Goal: Information Seeking & Learning: Learn about a topic

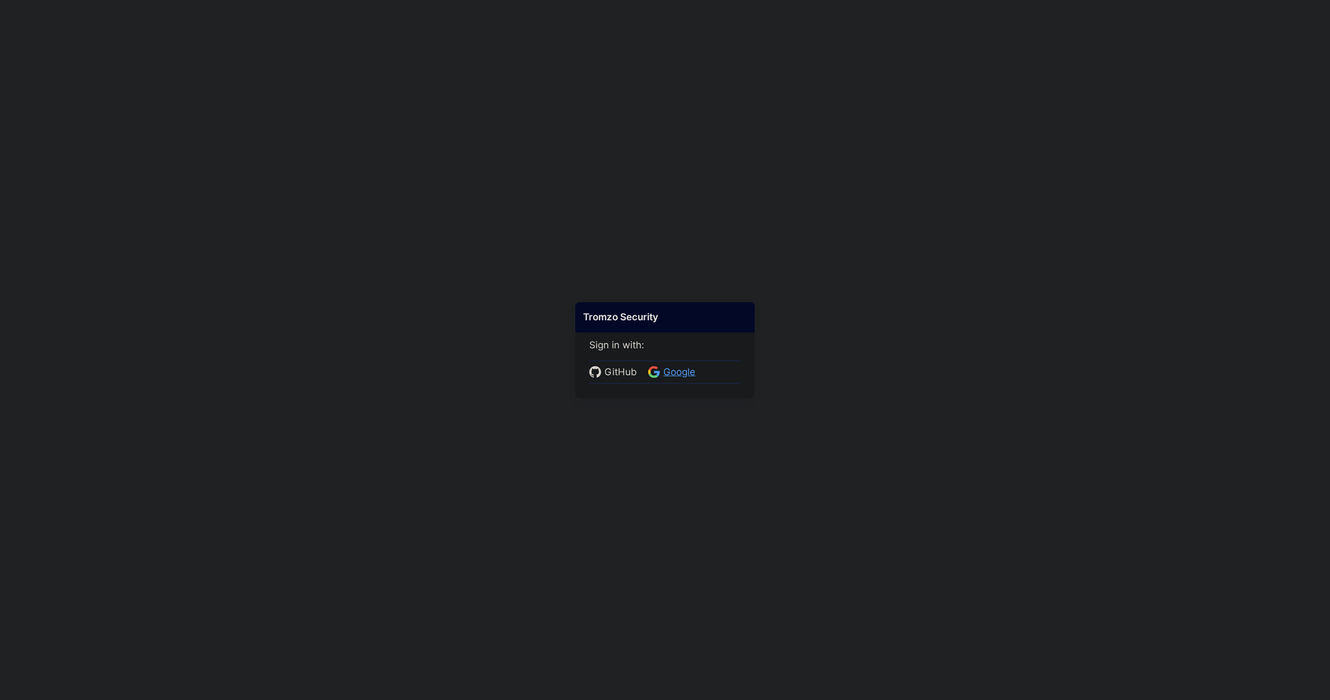
click at [680, 375] on span "Google" at bounding box center [679, 372] width 39 height 15
click at [487, 245] on body at bounding box center [665, 350] width 1330 height 700
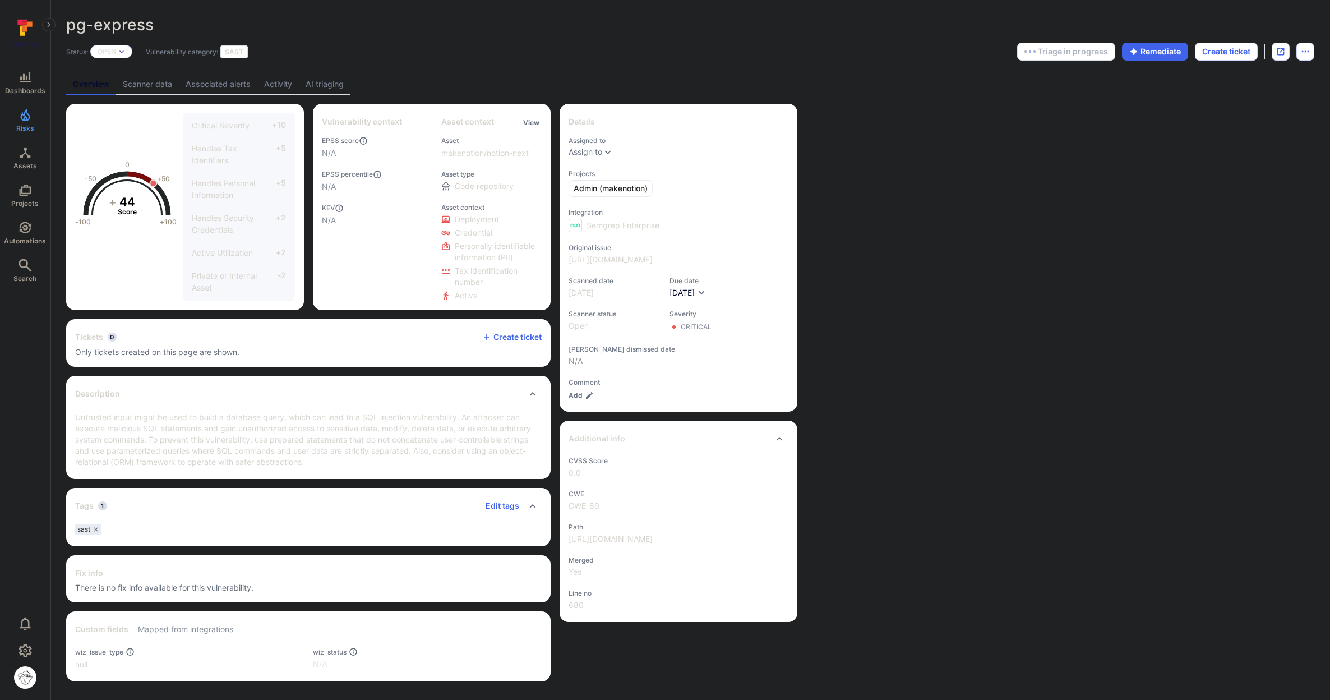
click at [318, 93] on link "AI triaging" at bounding box center [325, 84] width 52 height 21
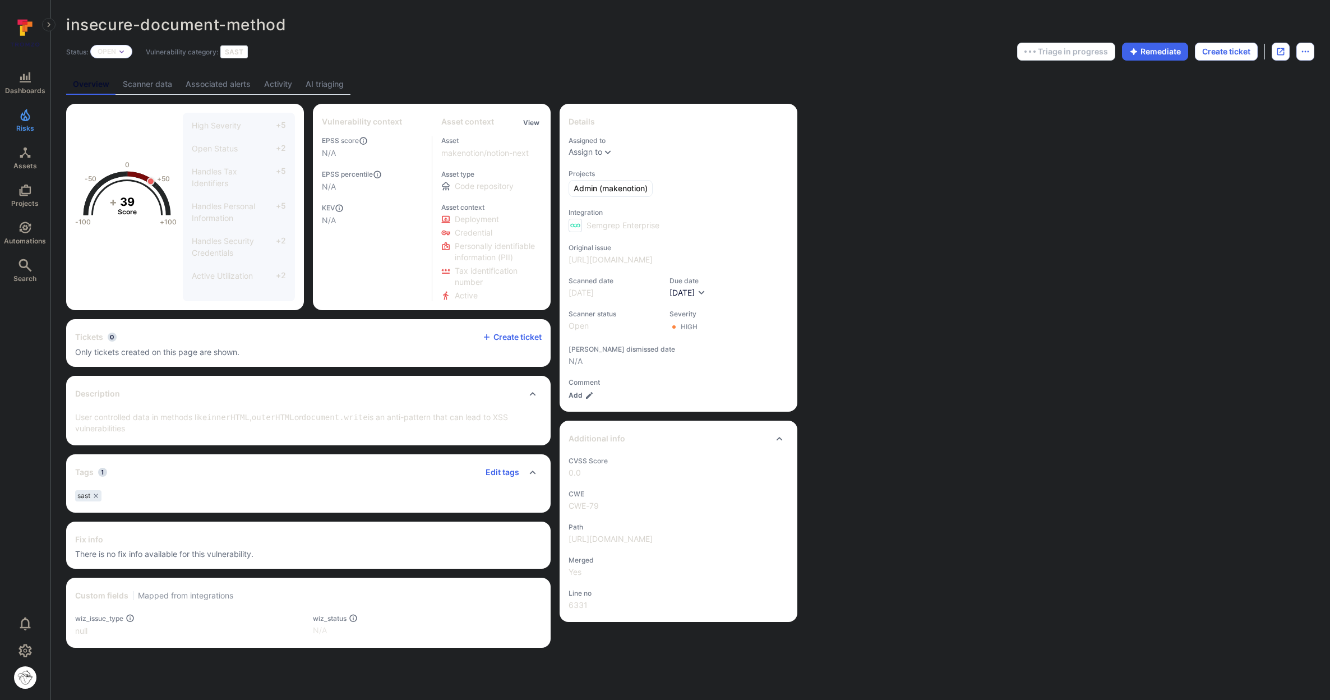
click at [325, 82] on link "AI triaging" at bounding box center [325, 84] width 52 height 21
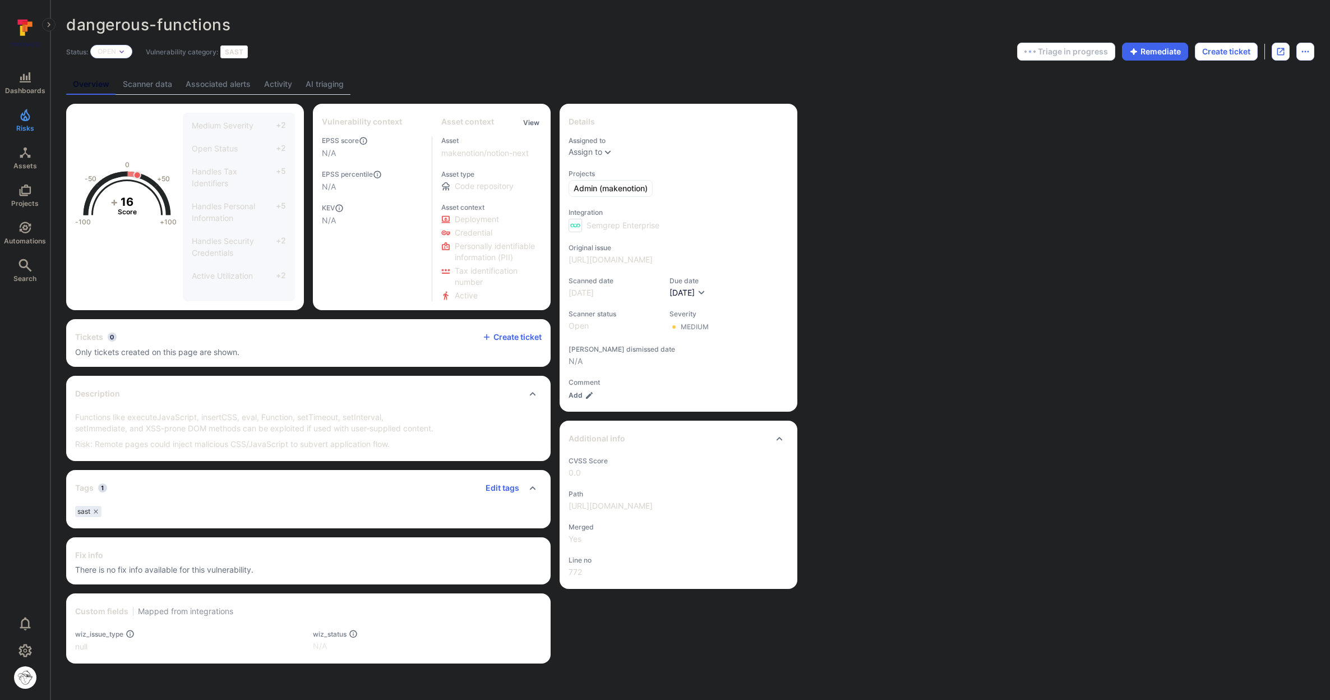
click at [321, 90] on link "AI triaging" at bounding box center [325, 84] width 52 height 21
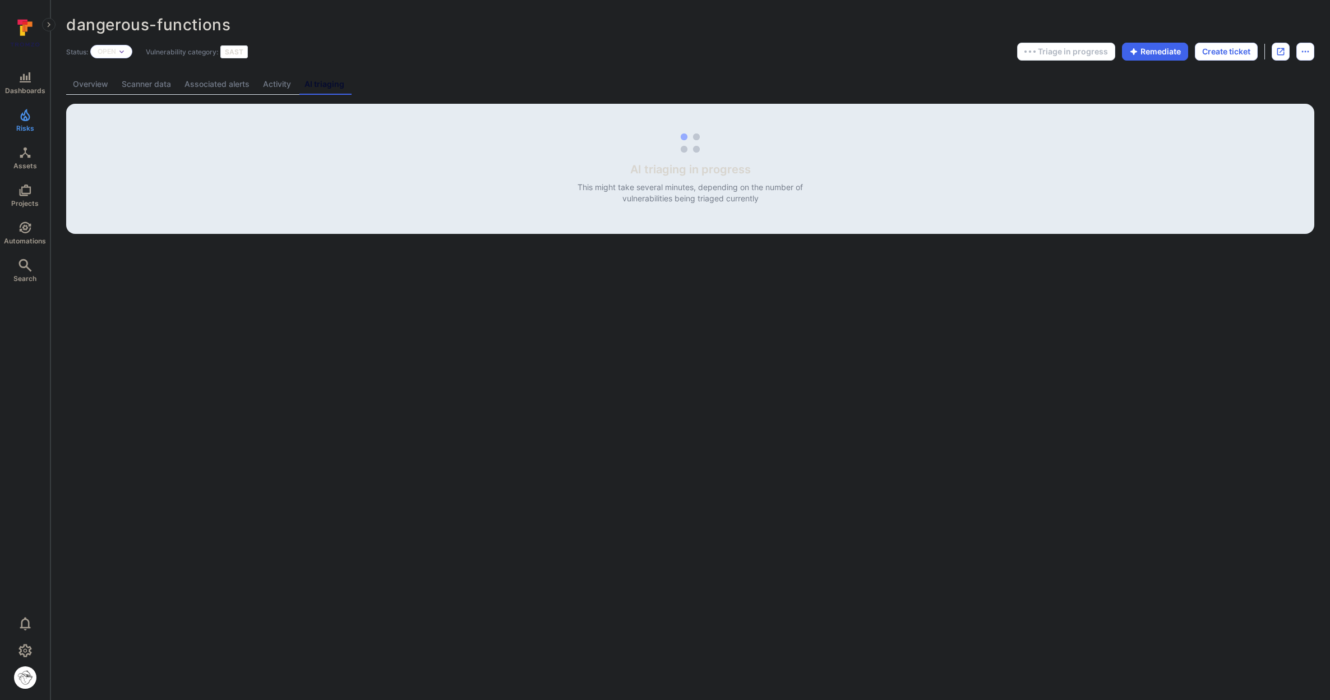
click at [904, 251] on body "Dashboards Risks Assets Projects Automations Search 0 Risks Vulnerabilities Ale…" at bounding box center [665, 350] width 1330 height 700
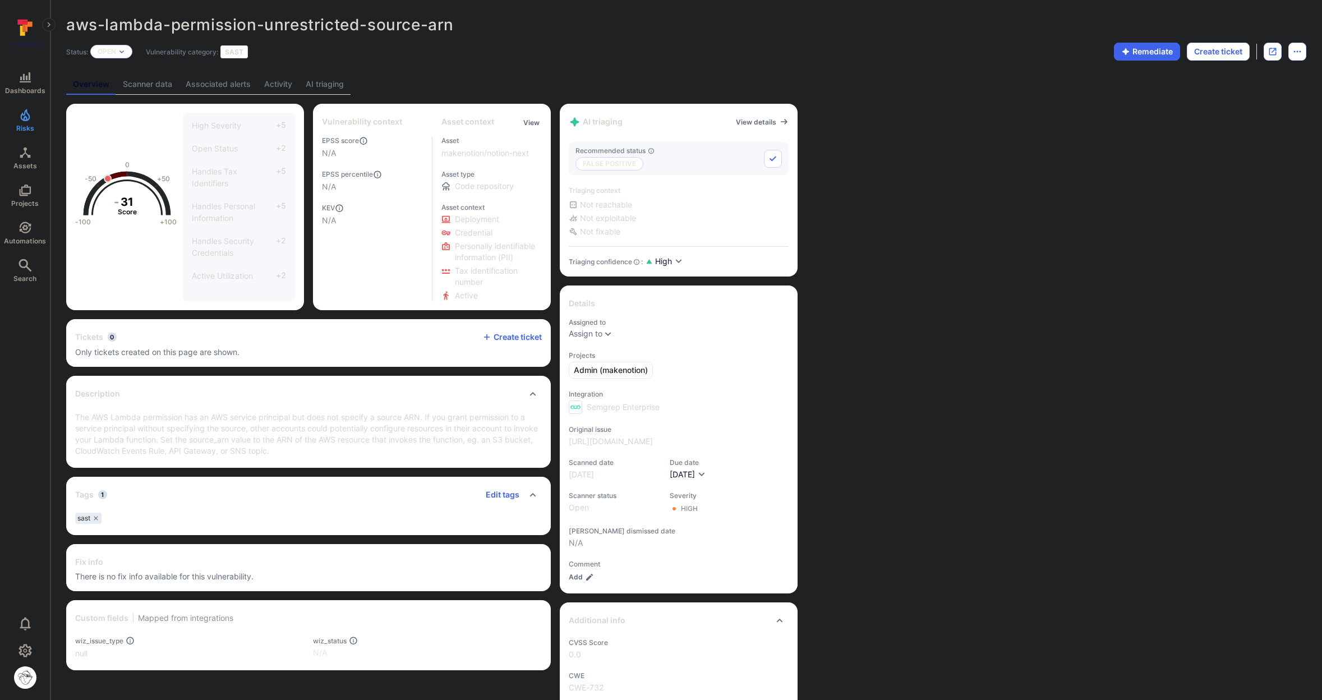
click at [332, 89] on link "AI triaging" at bounding box center [325, 84] width 52 height 21
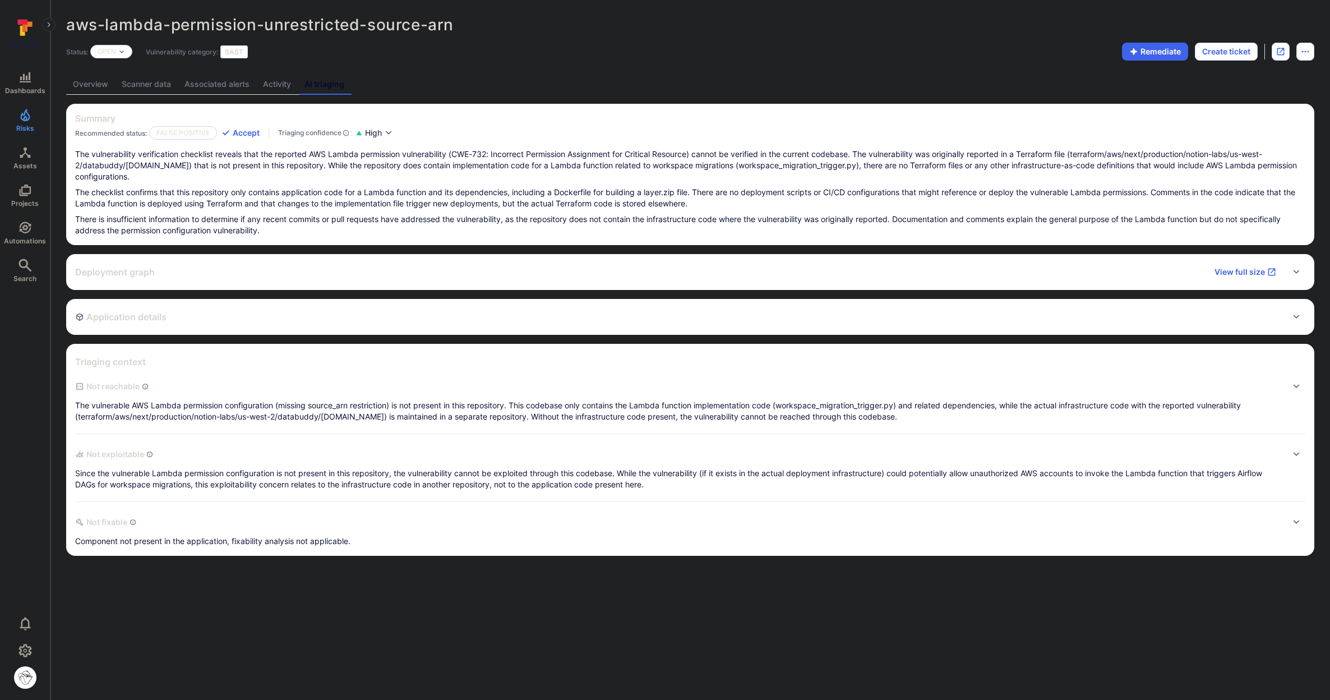
click at [741, 153] on p "The vulnerability verification checklist reveals that the reported AWS Lambda p…" at bounding box center [690, 166] width 1230 height 34
click at [741, 159] on p "The vulnerability verification checklist reveals that the reported AWS Lambda p…" at bounding box center [690, 166] width 1230 height 34
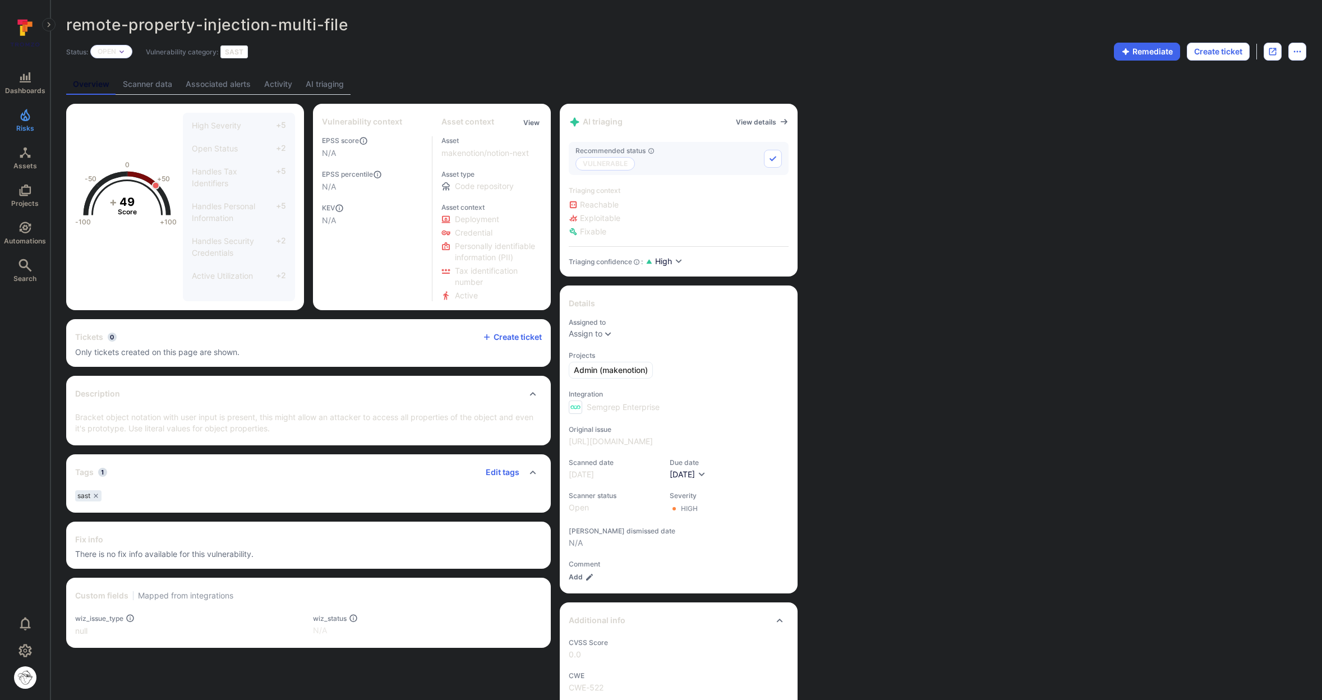
click at [330, 83] on link "AI triaging" at bounding box center [325, 84] width 52 height 21
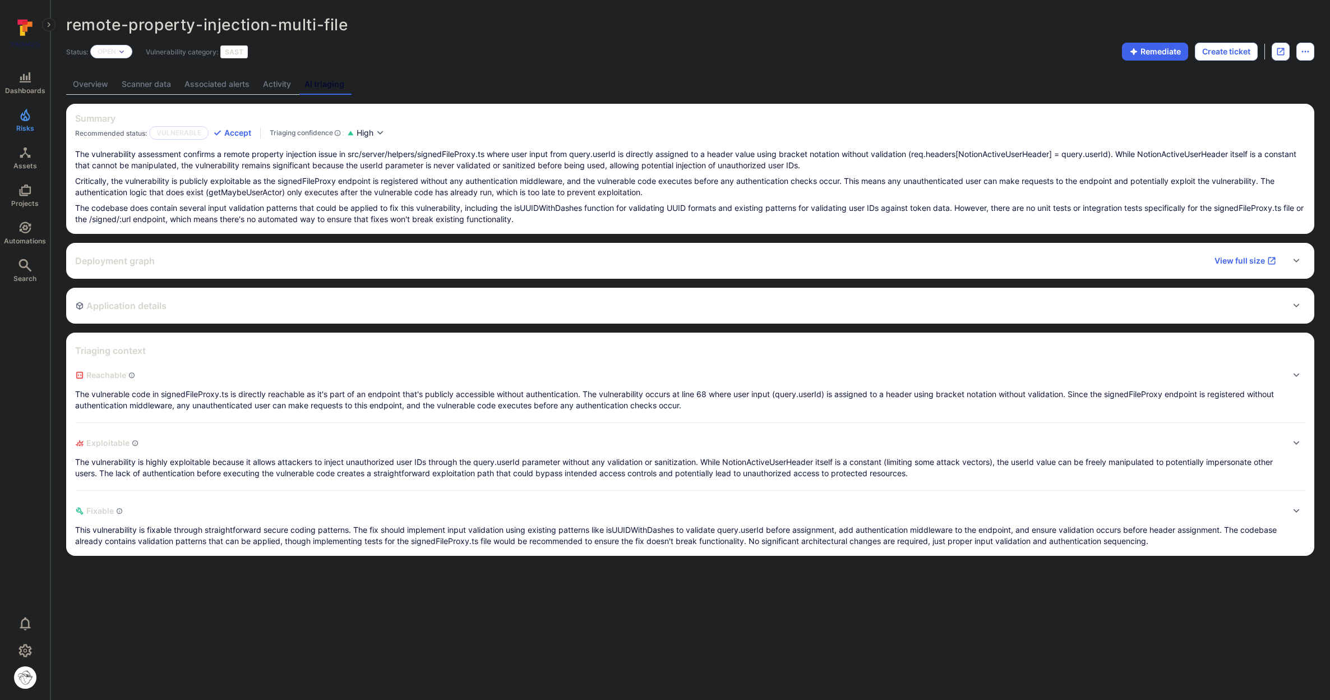
click at [330, 83] on link "AI triaging" at bounding box center [324, 84] width 53 height 21
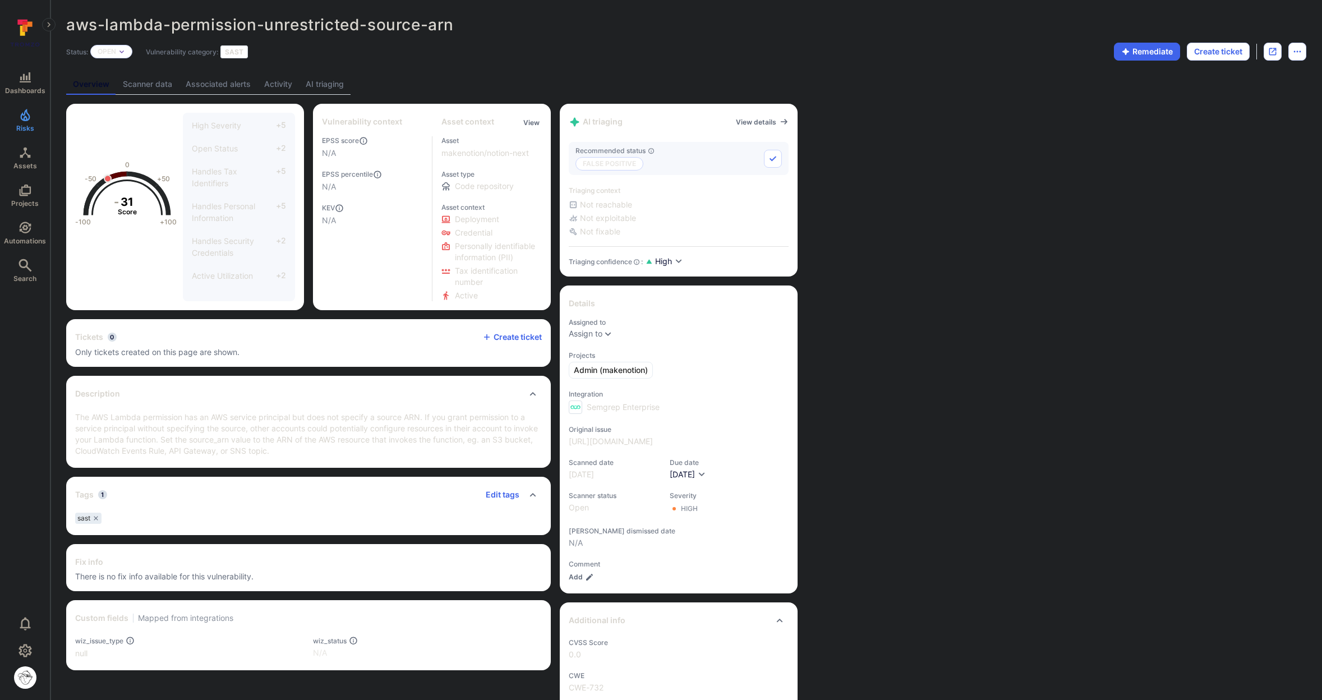
click at [326, 91] on link "AI triaging" at bounding box center [325, 84] width 52 height 21
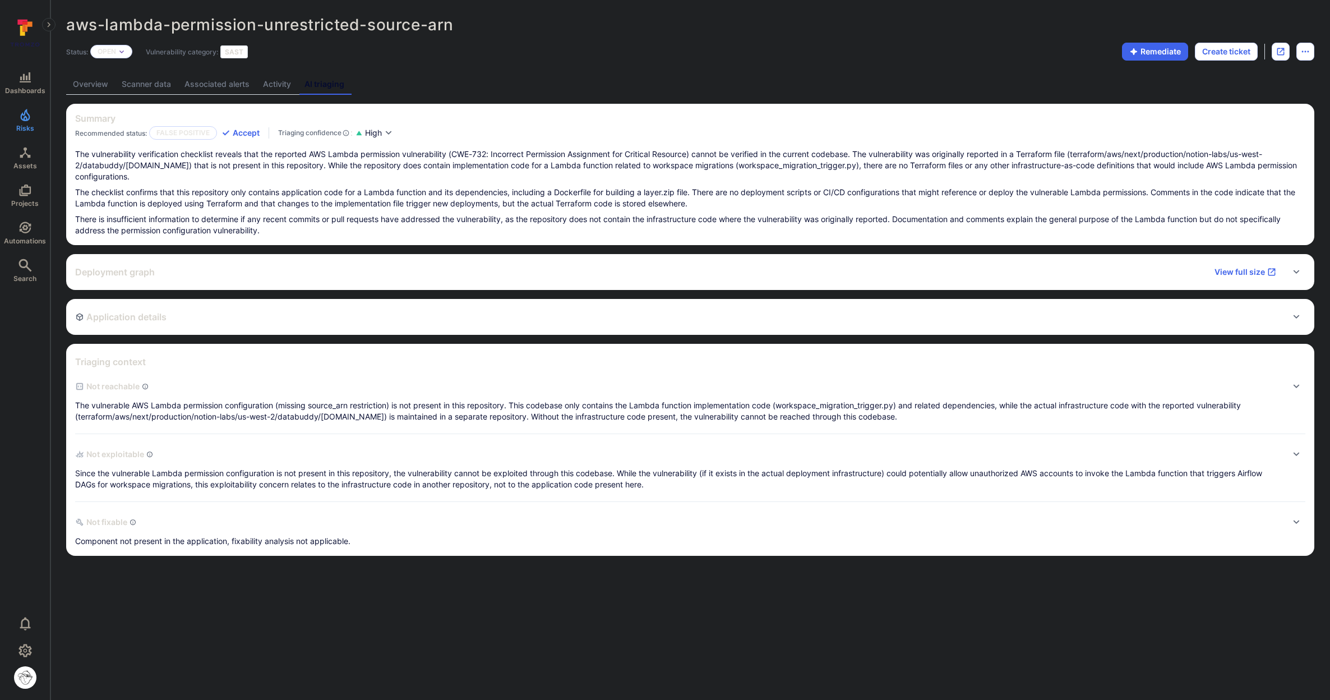
click at [172, 282] on div "Deployment graph View full size" at bounding box center [690, 272] width 1248 height 36
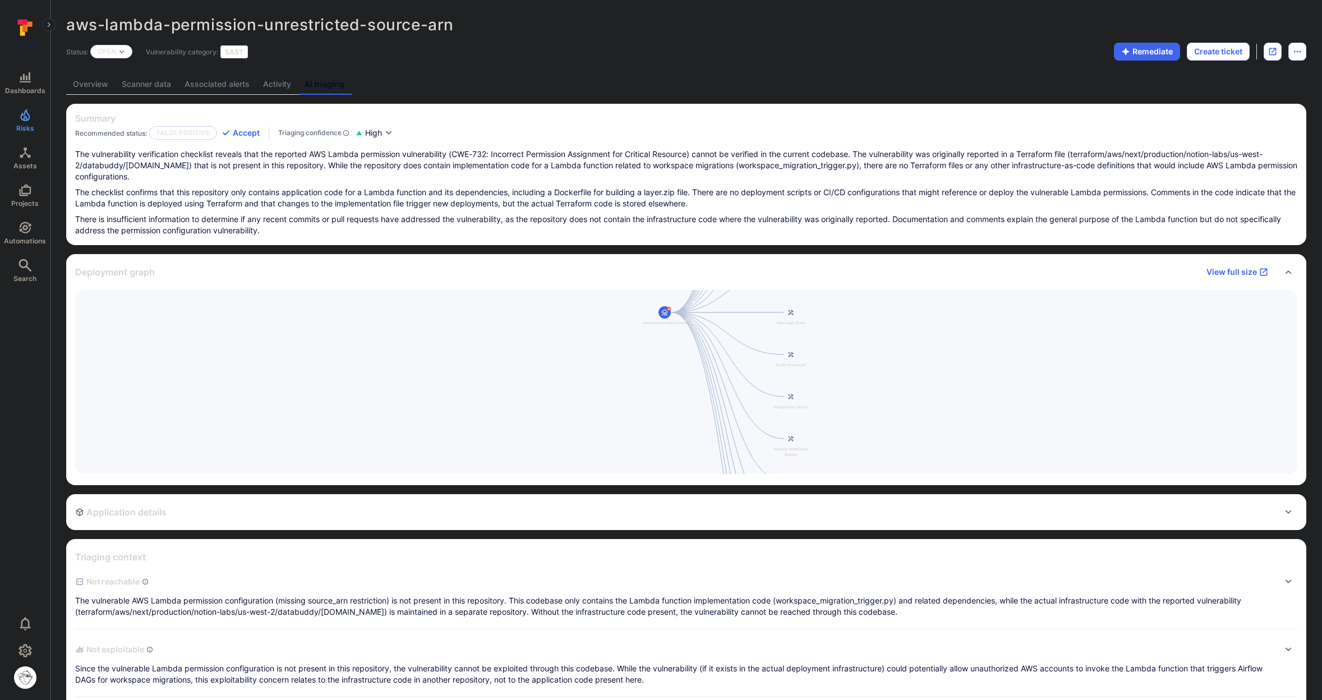
drag, startPoint x: 812, startPoint y: 392, endPoint x: 786, endPoint y: 329, distance: 68.4
click at [786, 329] on div "notion-next [DOMAIN_NAME][URL] notion-actions-runner [DOMAIN_NAME][URL] notion-…" at bounding box center [686, 382] width 1222 height 184
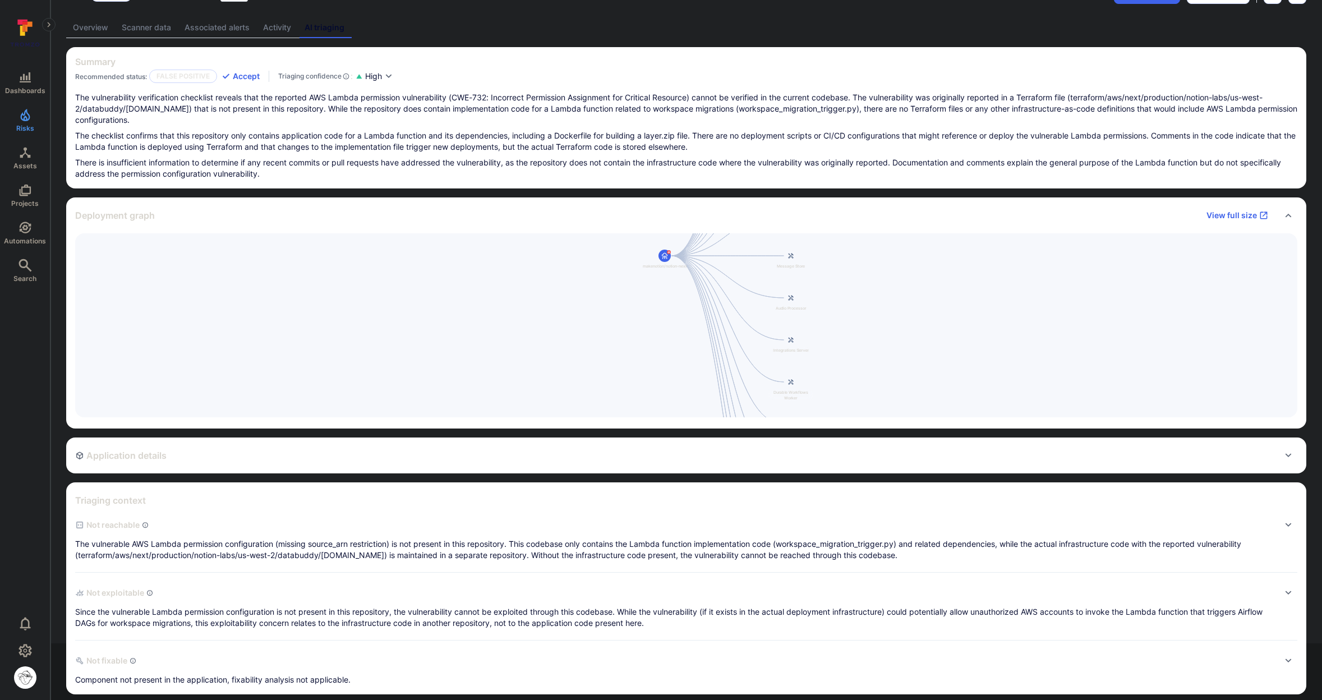
scroll to position [67, 0]
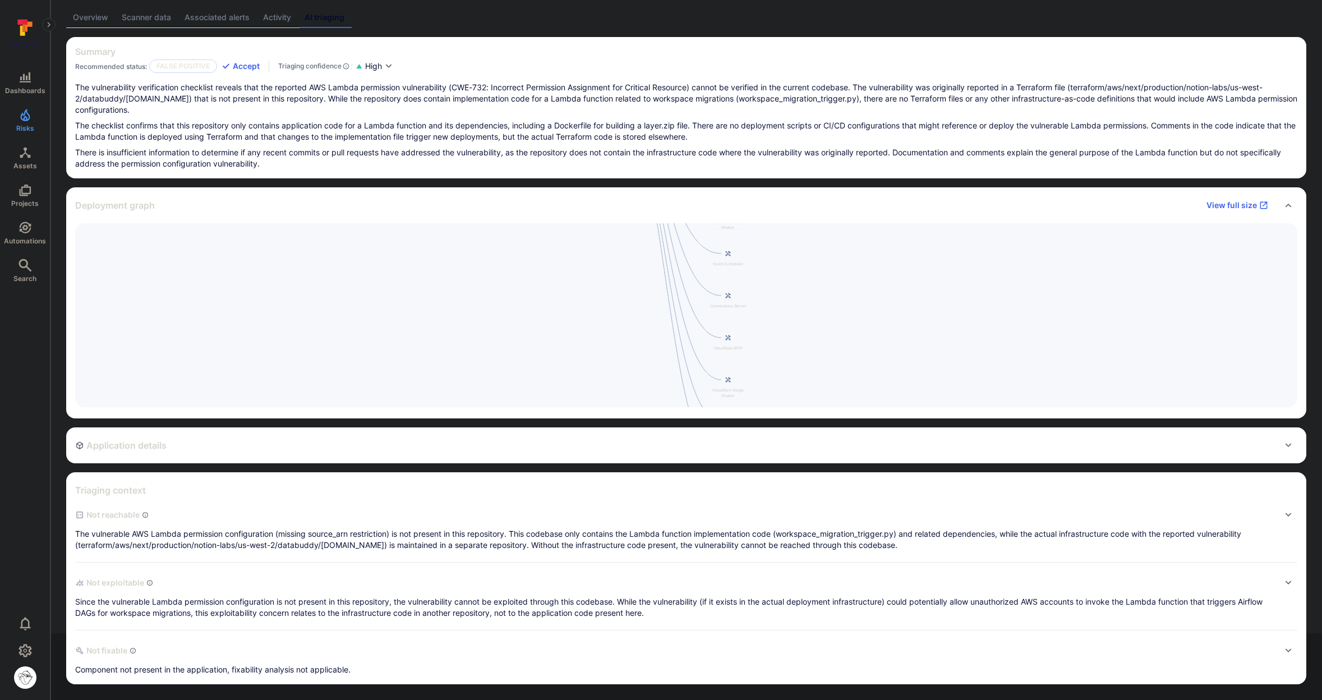
drag, startPoint x: 784, startPoint y: 368, endPoint x: 723, endPoint y: 214, distance: 165.9
click at [723, 214] on section "Deployment graph View full size notion-next [DOMAIN_NAME][URL] notion-actions-r…" at bounding box center [686, 302] width 1240 height 231
drag, startPoint x: 750, startPoint y: 304, endPoint x: 759, endPoint y: 172, distance: 132.6
click at [759, 172] on div "Summary Recommended status: False positive Accept Triaging confidence : High Th…" at bounding box center [686, 360] width 1240 height 647
click at [225, 447] on div "Application details" at bounding box center [686, 445] width 1222 height 18
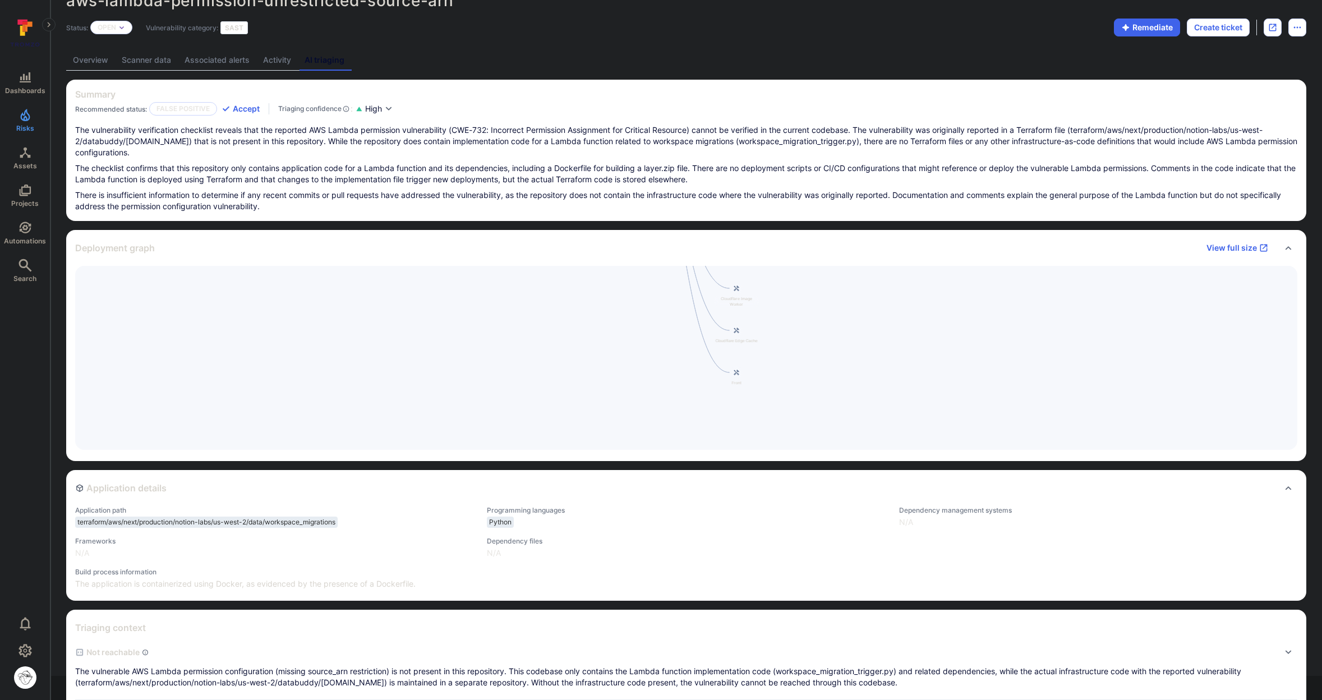
scroll to position [0, 0]
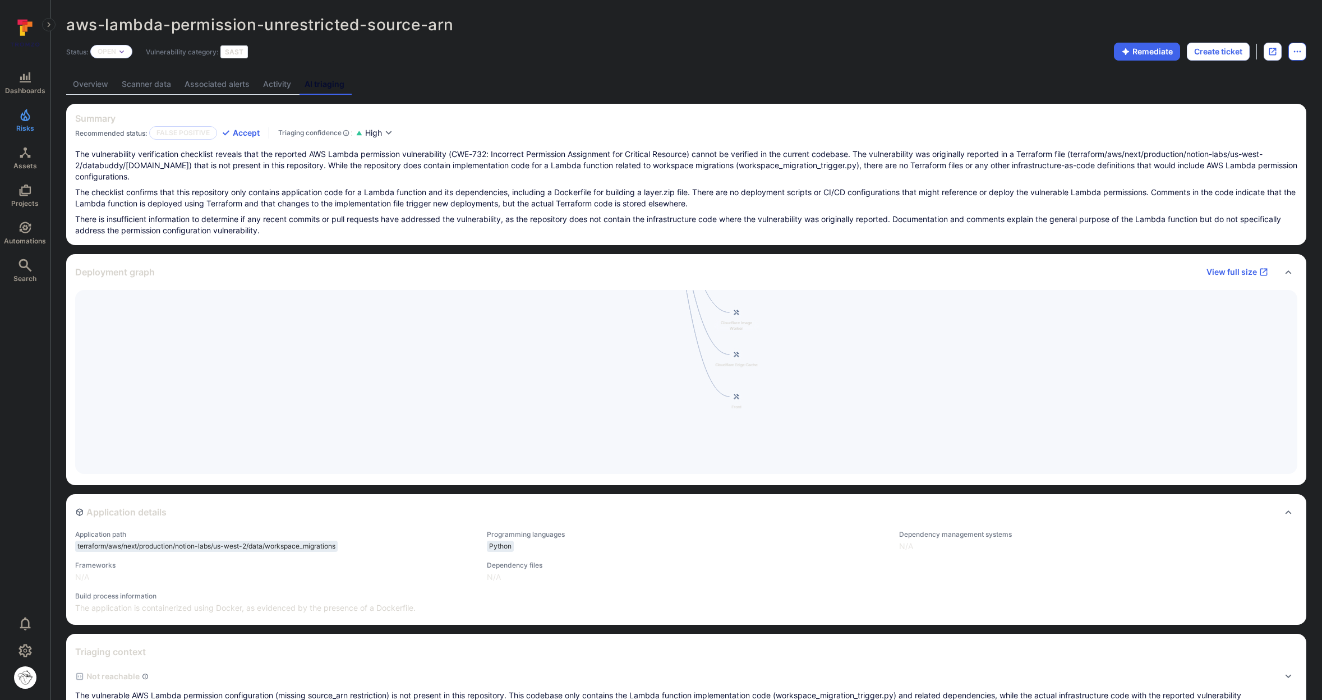
click at [1299, 54] on icon "Options menu" at bounding box center [1296, 51] width 9 height 9
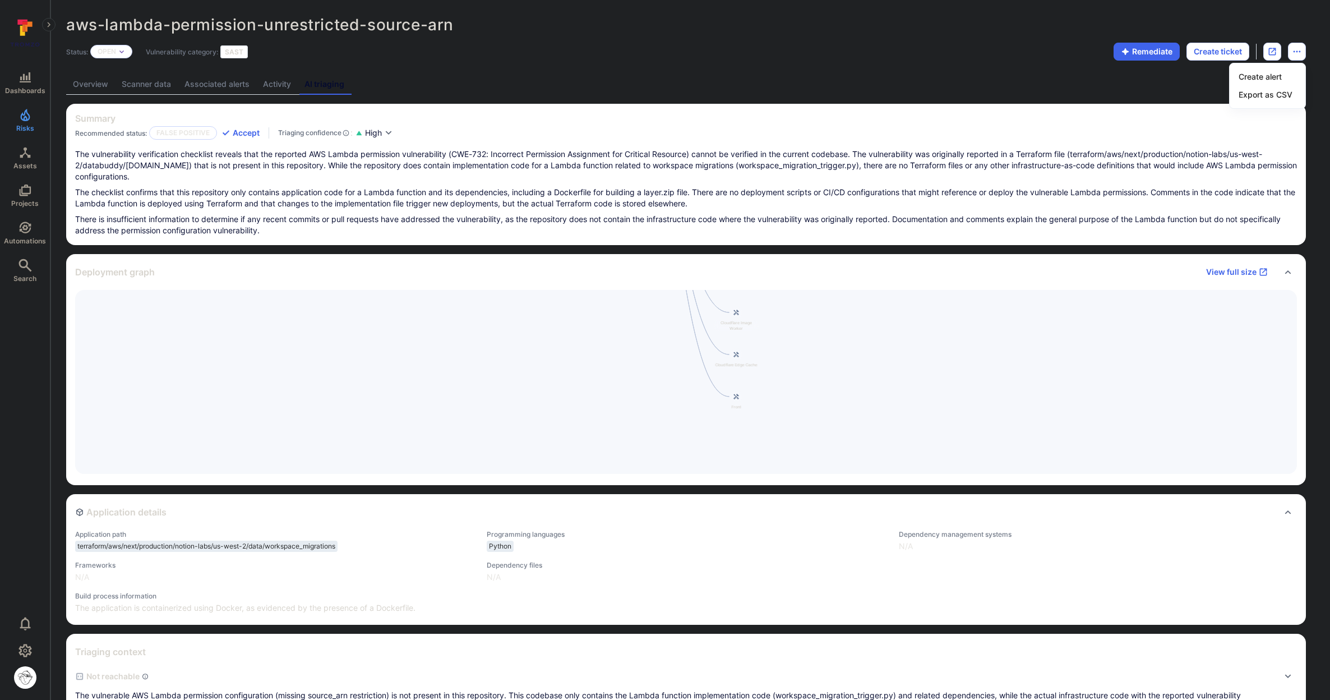
click at [1276, 56] on div at bounding box center [665, 350] width 1330 height 700
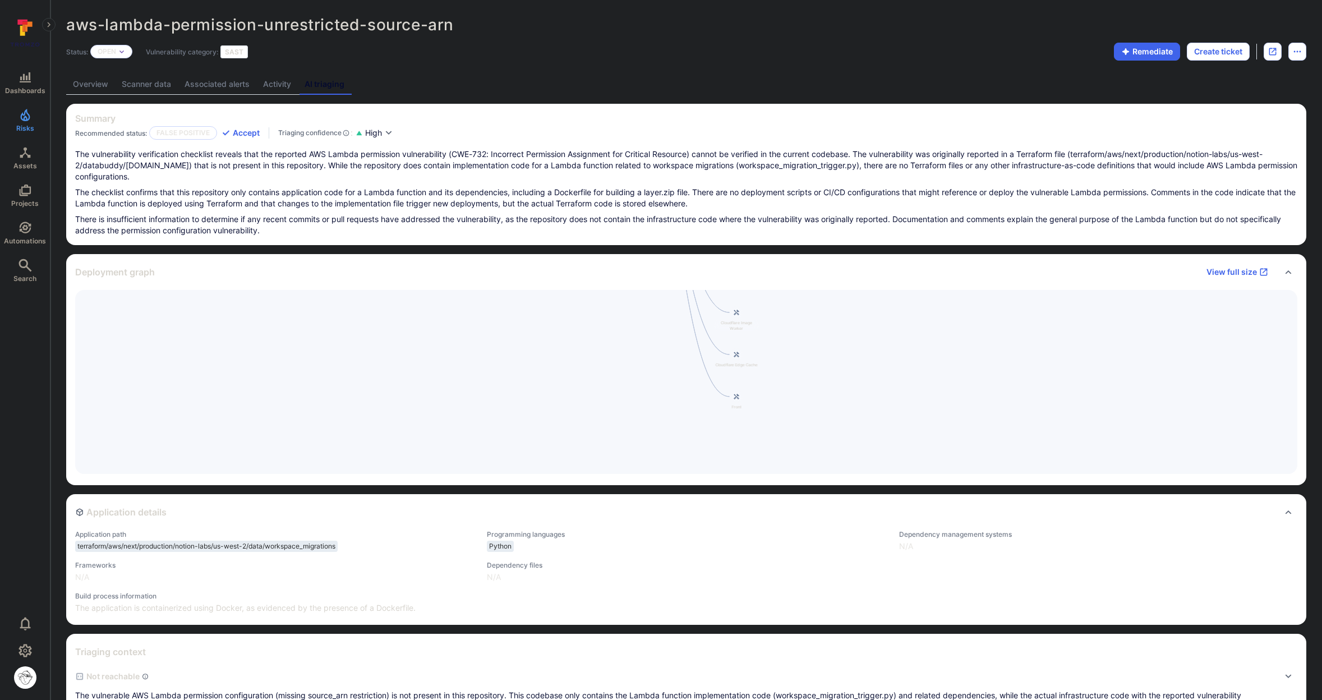
click at [1270, 52] on icon "Open original issue" at bounding box center [1272, 51] width 9 height 9
click at [340, 194] on p "The checklist confirms that this repository only contains application code for …" at bounding box center [686, 198] width 1222 height 22
click at [1290, 55] on button "Options menu" at bounding box center [1297, 52] width 18 height 18
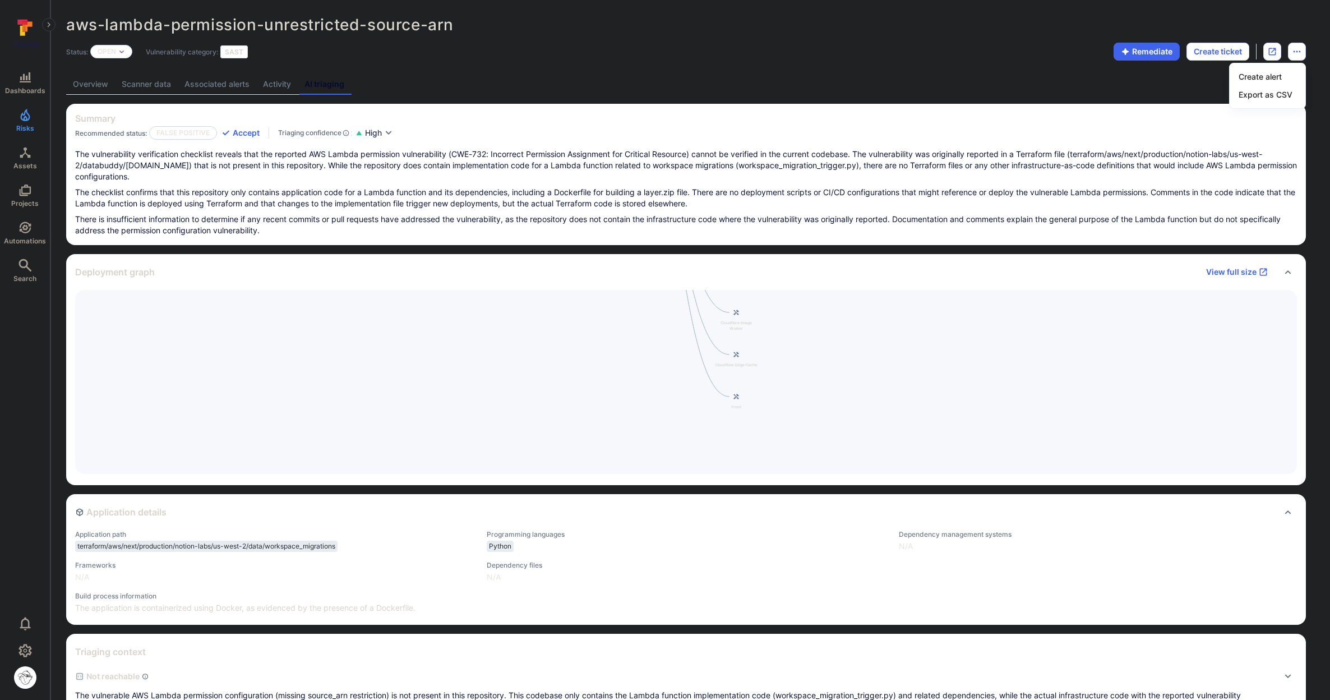
click at [1296, 56] on div at bounding box center [665, 350] width 1330 height 700
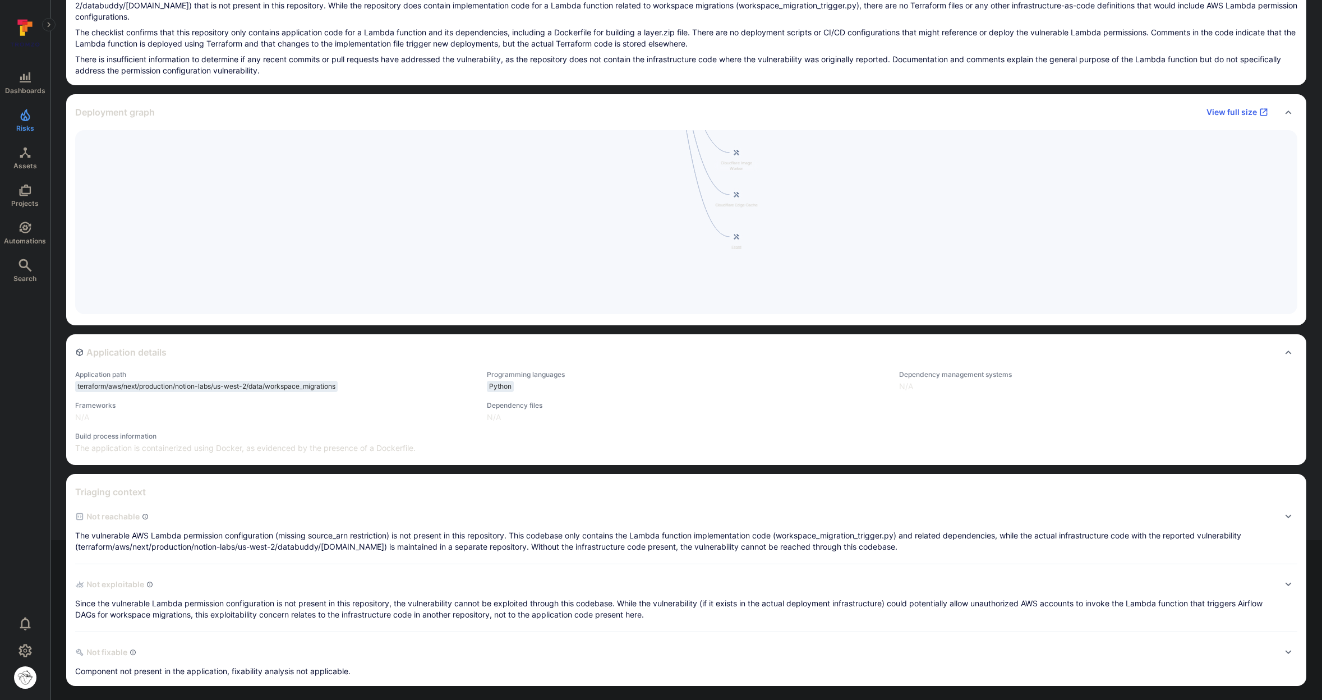
scroll to position [161, 0]
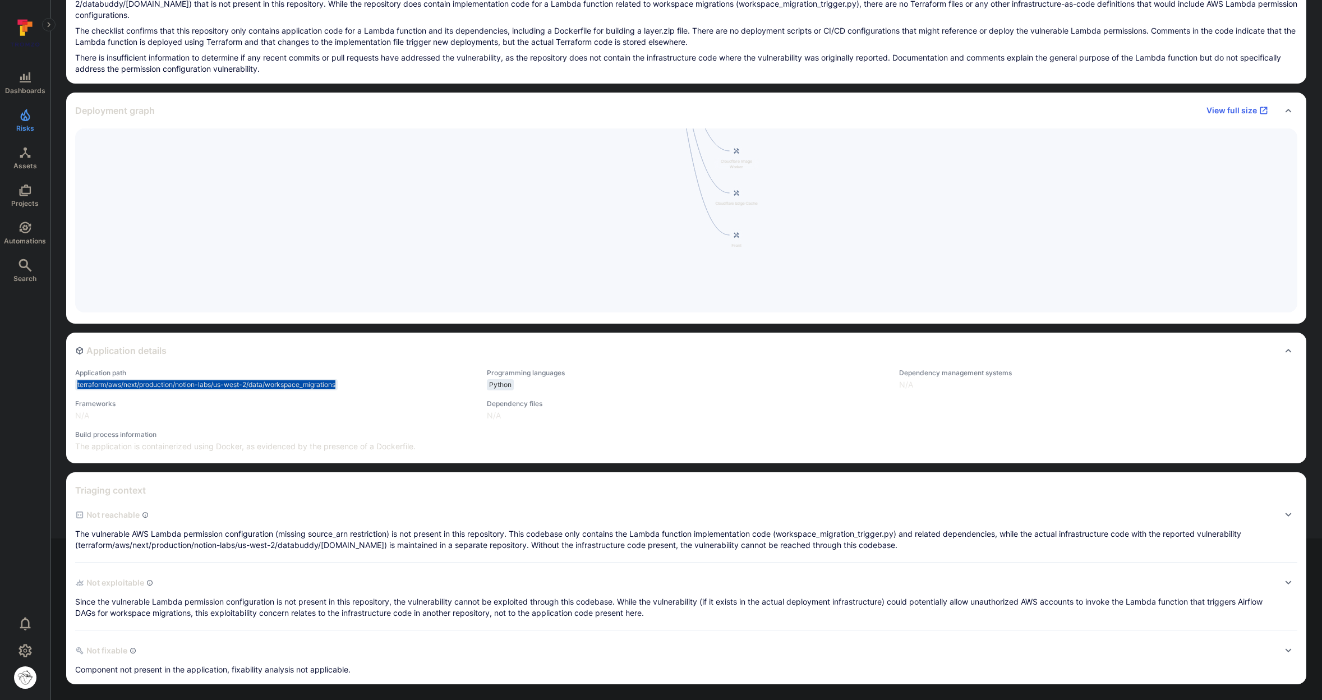
drag, startPoint x: 344, startPoint y: 386, endPoint x: 77, endPoint y: 381, distance: 267.5
click at [77, 381] on div "terraform/aws/next/production/notion-labs/us-west-2/data/workspace_migrations" at bounding box center [274, 384] width 398 height 11
copy span "terraform/aws/next/production/notion-labs/us-west-2/data/workspace_migrations"
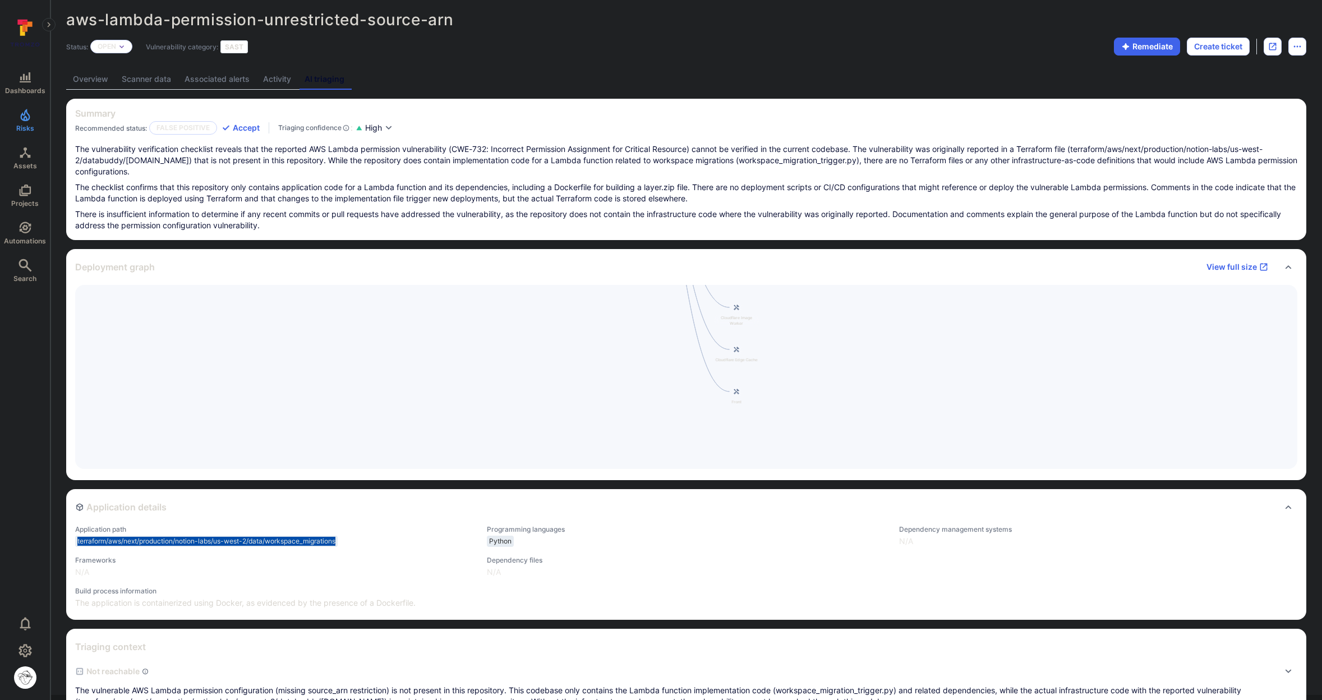
scroll to position [0, 0]
